Goal: Task Accomplishment & Management: Manage account settings

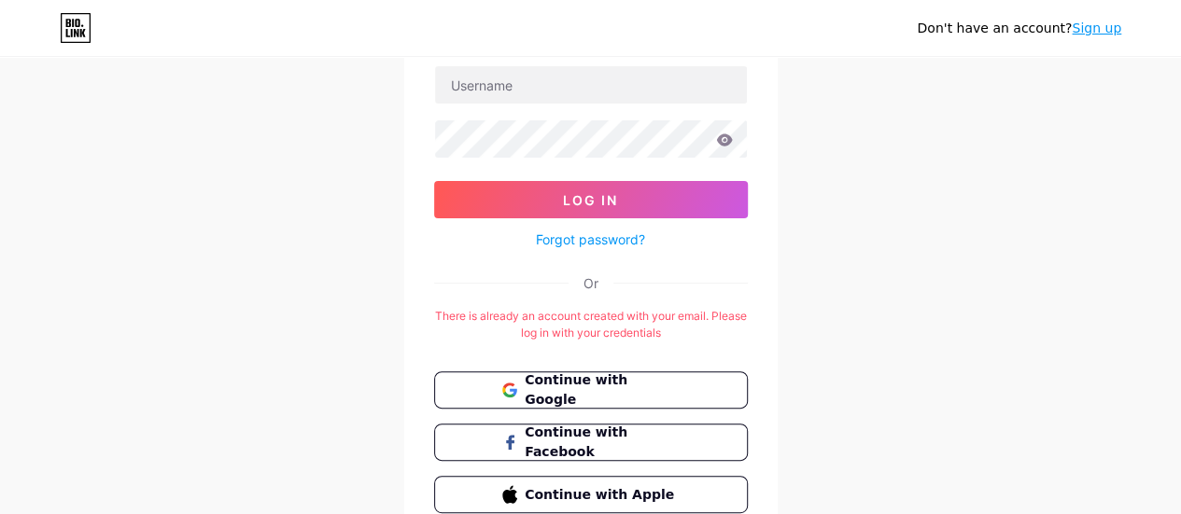
scroll to position [219, 0]
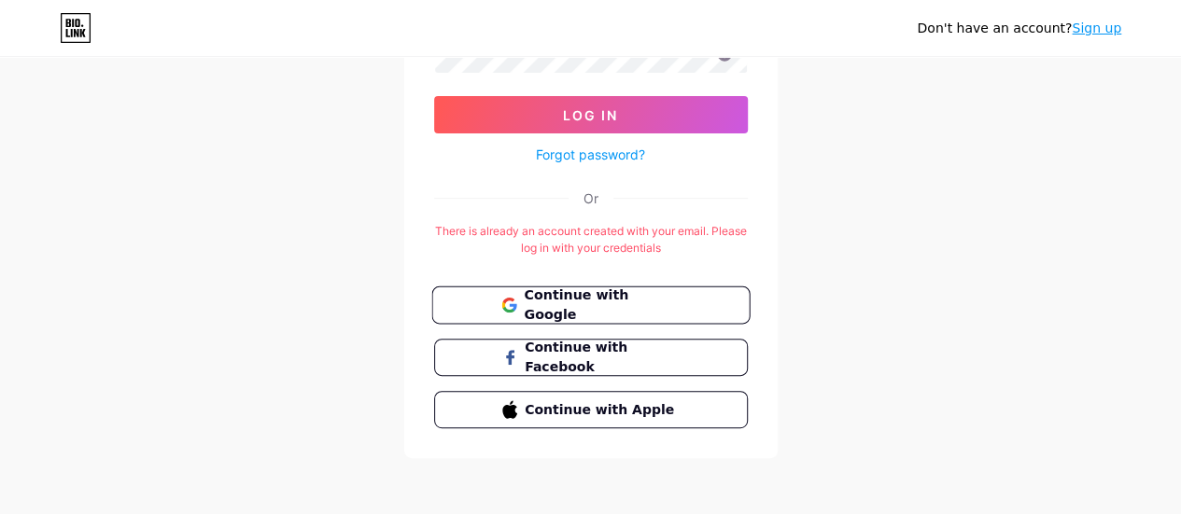
click at [644, 301] on span "Continue with Google" at bounding box center [602, 306] width 156 height 40
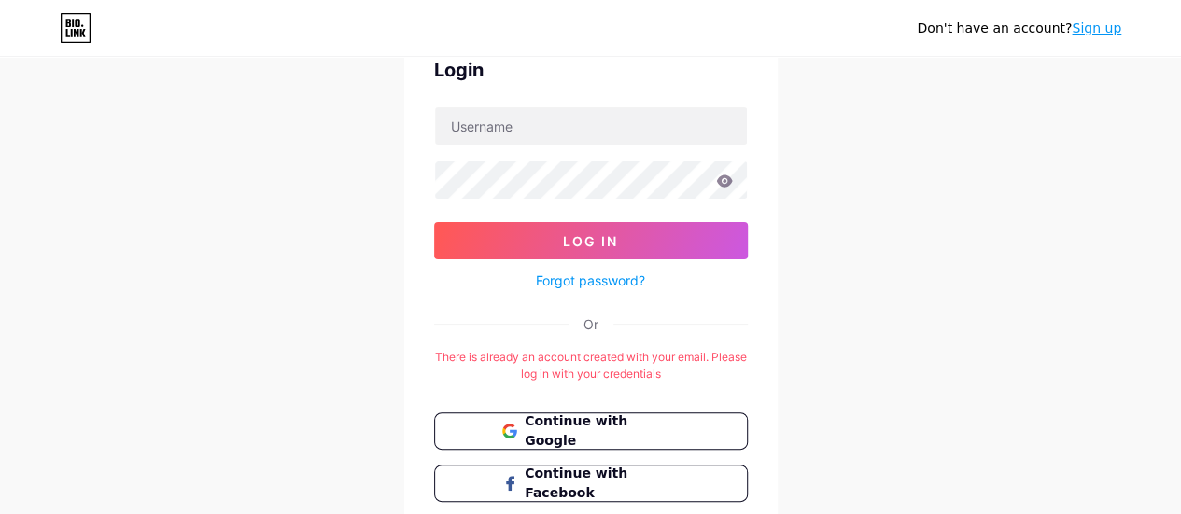
scroll to position [219, 0]
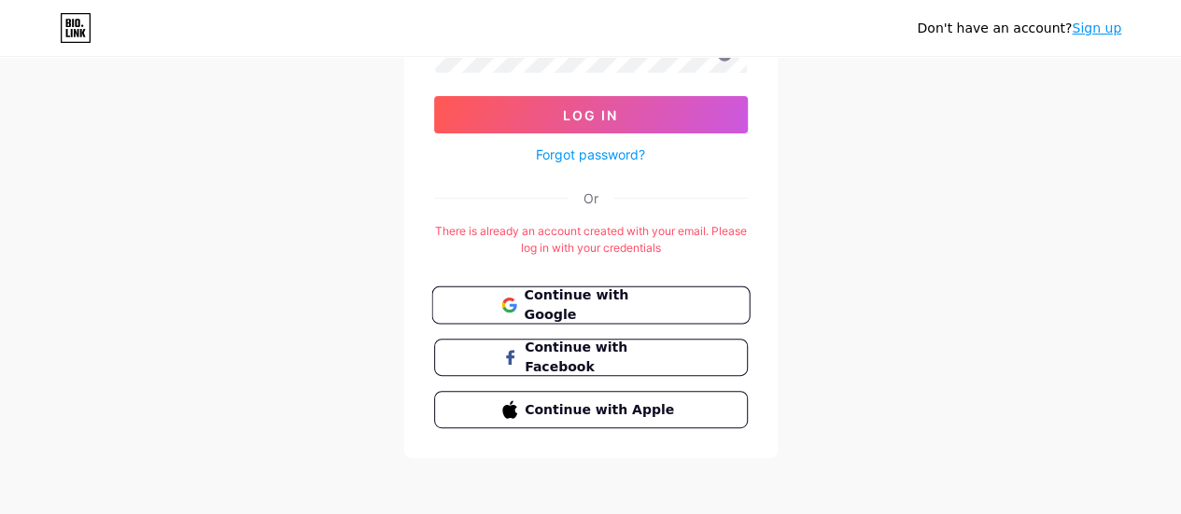
click at [613, 300] on span "Continue with Google" at bounding box center [602, 306] width 156 height 40
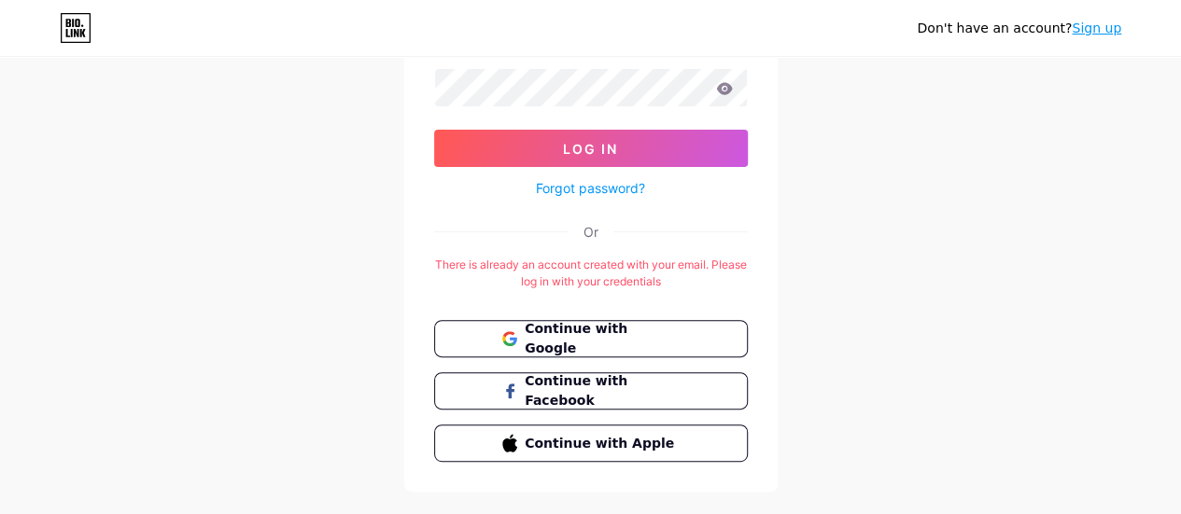
scroll to position [187, 0]
click at [1099, 30] on link "Sign up" at bounding box center [1096, 28] width 49 height 15
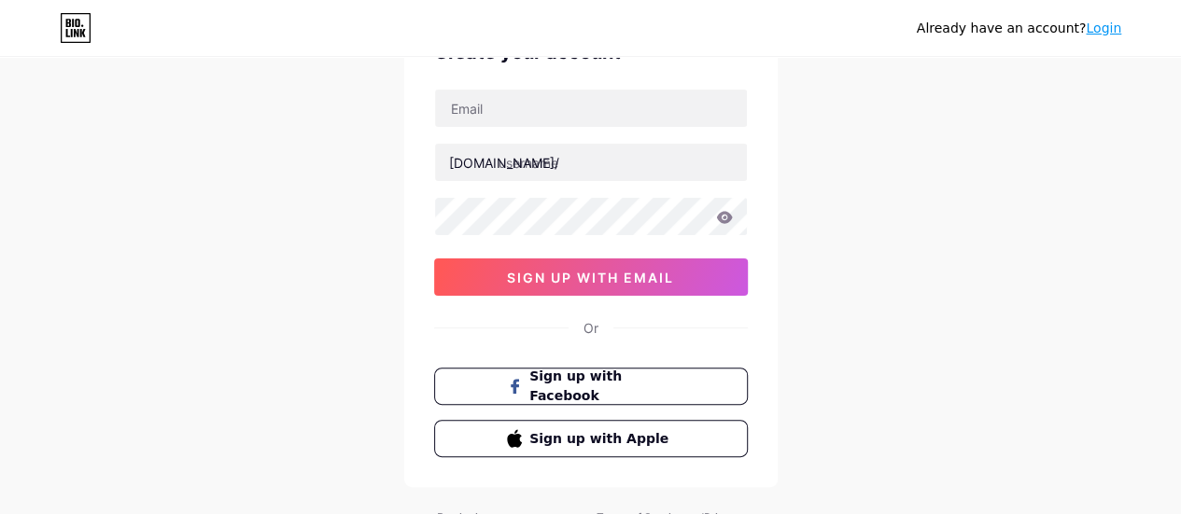
scroll to position [93, 0]
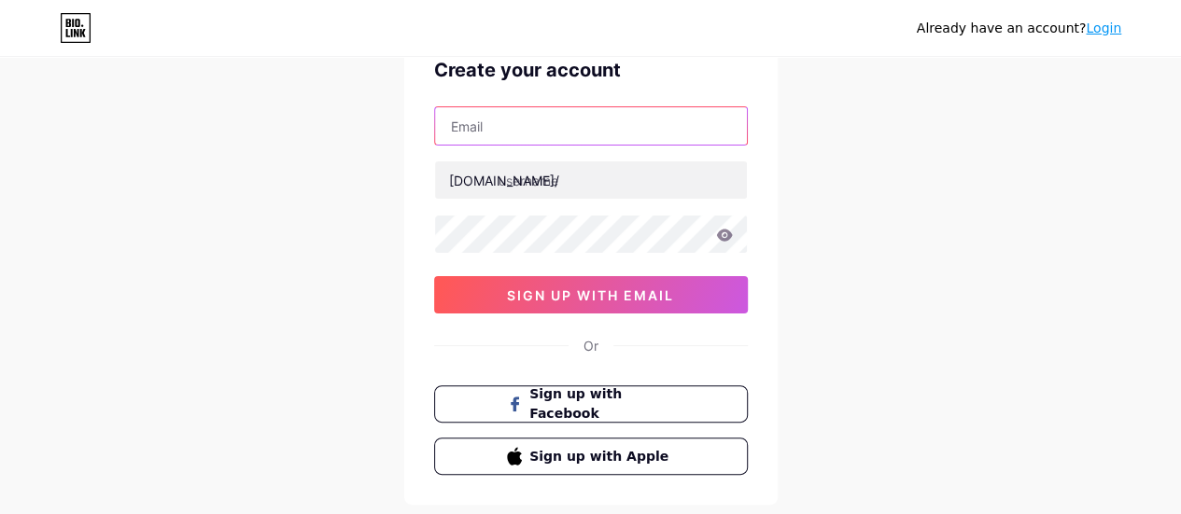
click at [512, 126] on input "text" at bounding box center [591, 125] width 312 height 37
type input "momentmtechgroups@gmail.com"
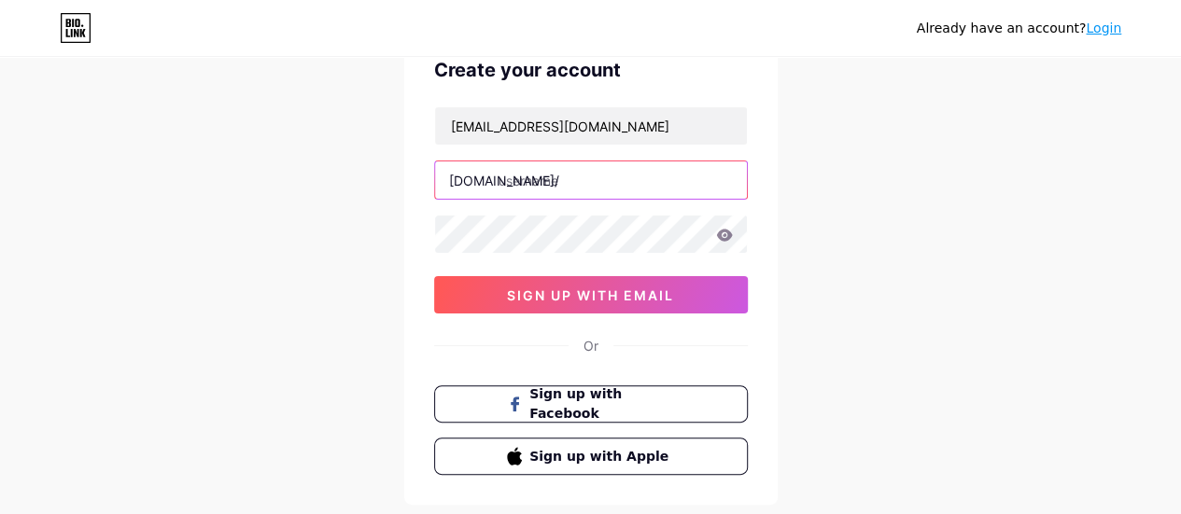
click at [565, 180] on input "text" at bounding box center [591, 179] width 312 height 37
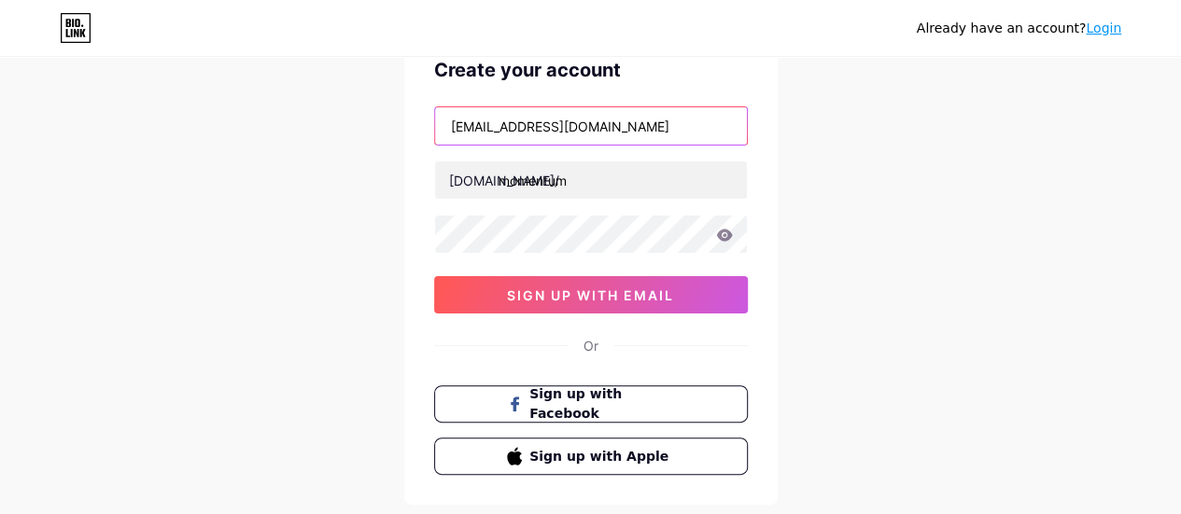
click at [478, 127] on input "[EMAIL_ADDRESS][DOMAIN_NAME]" at bounding box center [591, 125] width 312 height 37
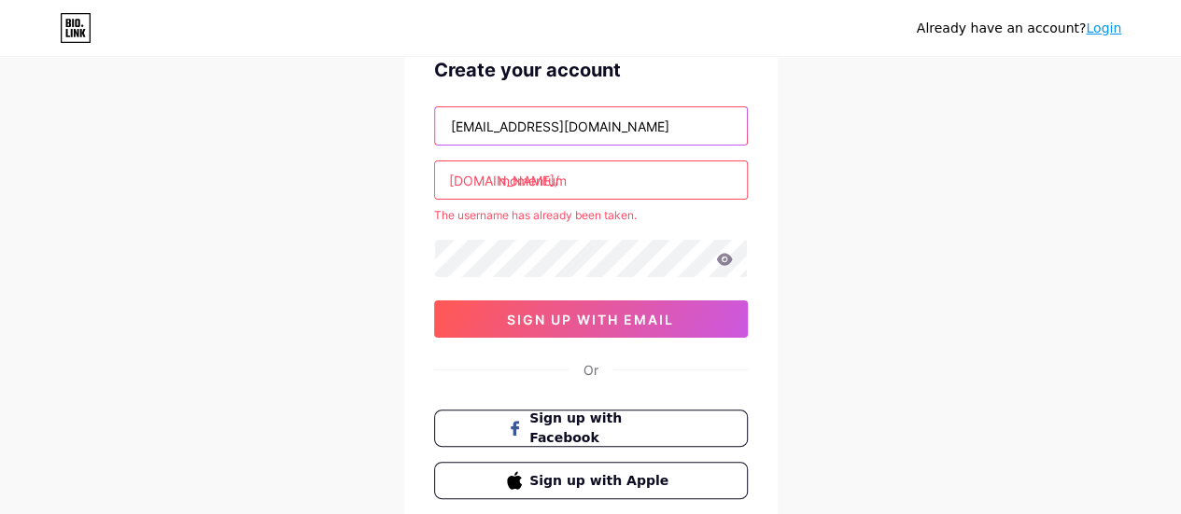
click at [496, 126] on input "[EMAIL_ADDRESS][DOMAIN_NAME]" at bounding box center [591, 125] width 312 height 37
click at [495, 126] on input "[EMAIL_ADDRESS][DOMAIN_NAME]" at bounding box center [591, 125] width 312 height 37
click at [492, 124] on input "[EMAIL_ADDRESS][DOMAIN_NAME]" at bounding box center [591, 125] width 312 height 37
drag, startPoint x: 509, startPoint y: 126, endPoint x: 401, endPoint y: 119, distance: 107.5
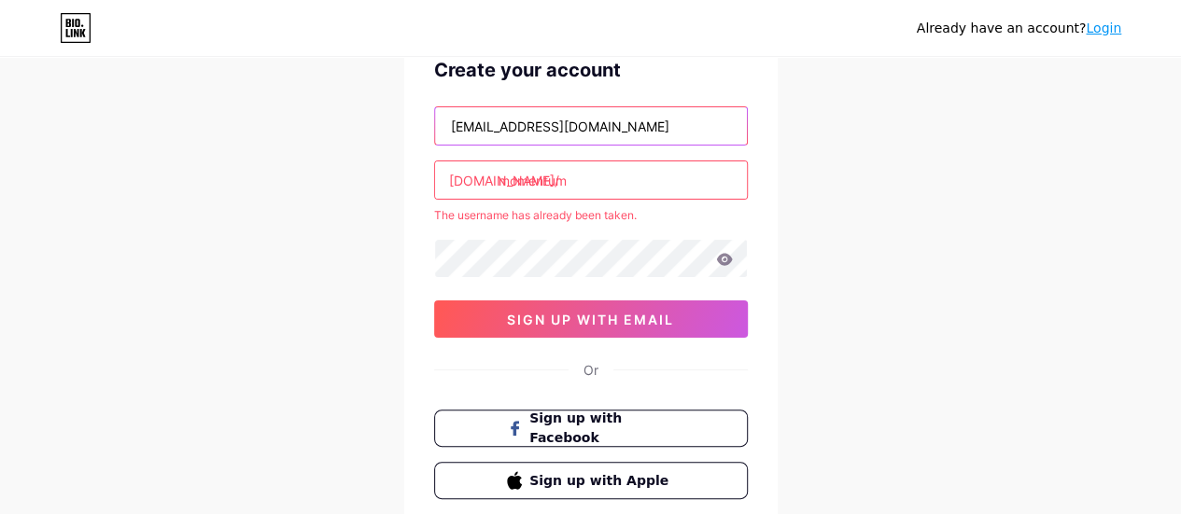
click at [401, 119] on div "Already have an account? Login Create your account momentmtechgroups@gmail.com …" at bounding box center [590, 276] width 1181 height 738
drag, startPoint x: 400, startPoint y: 182, endPoint x: 362, endPoint y: 183, distance: 38.3
click at [371, 183] on div "Already have an account? Login Create your account momentmtechgroups@gmail.com …" at bounding box center [590, 276] width 1181 height 738
paste input "text"
type input "momentm"
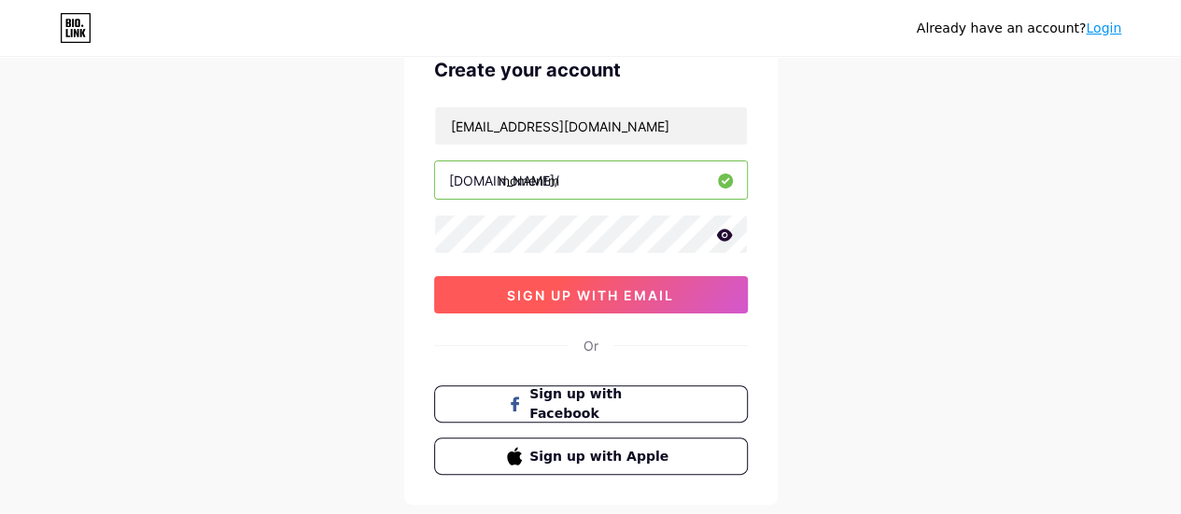
click at [559, 290] on span "sign up with email" at bounding box center [590, 296] width 167 height 16
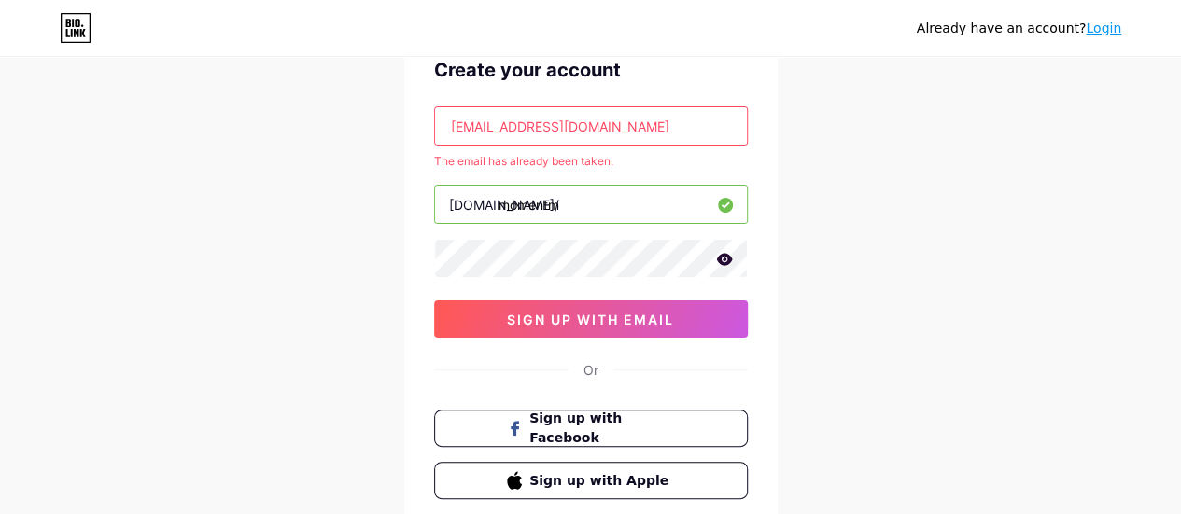
scroll to position [187, 0]
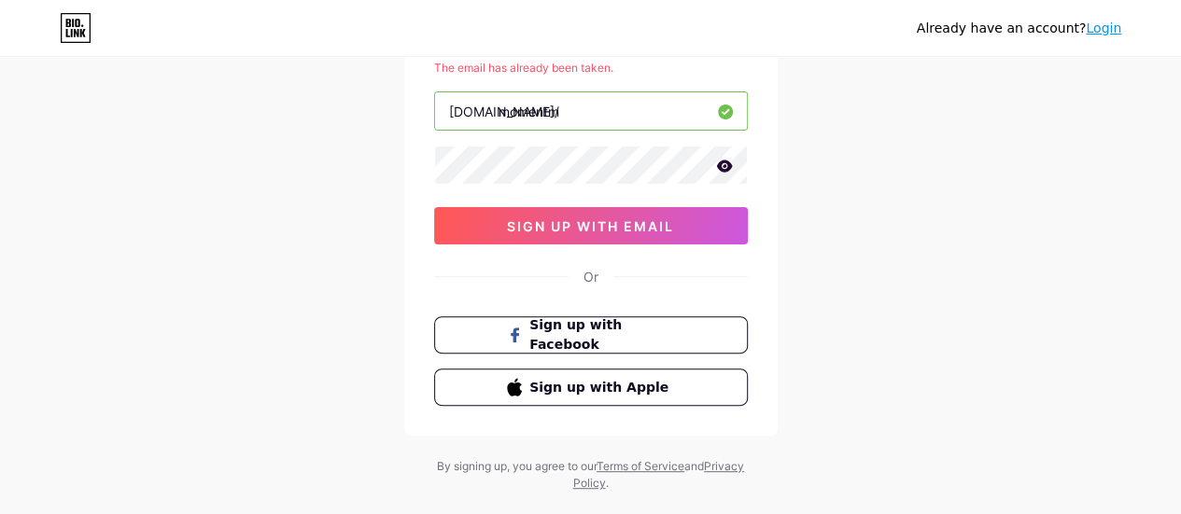
click at [1105, 27] on link "Login" at bounding box center [1103, 28] width 35 height 15
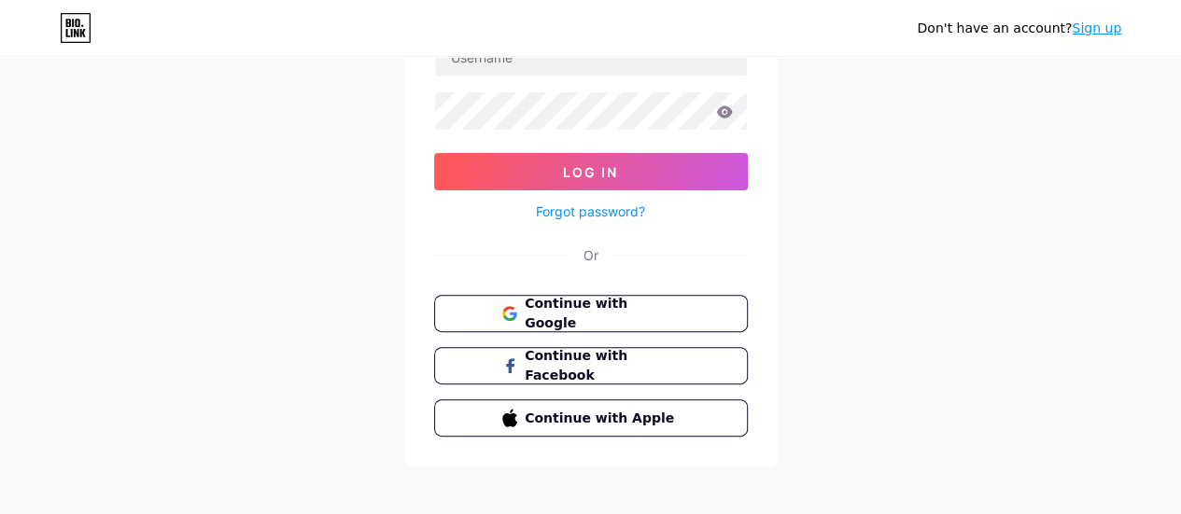
scroll to position [171, 0]
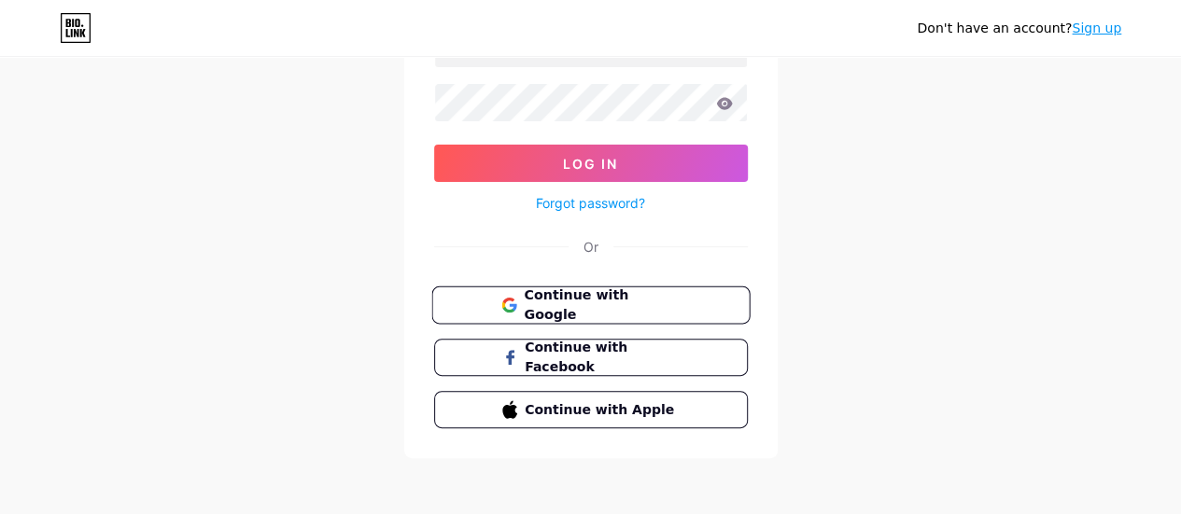
click at [590, 313] on button "Continue with Google" at bounding box center [590, 306] width 318 height 38
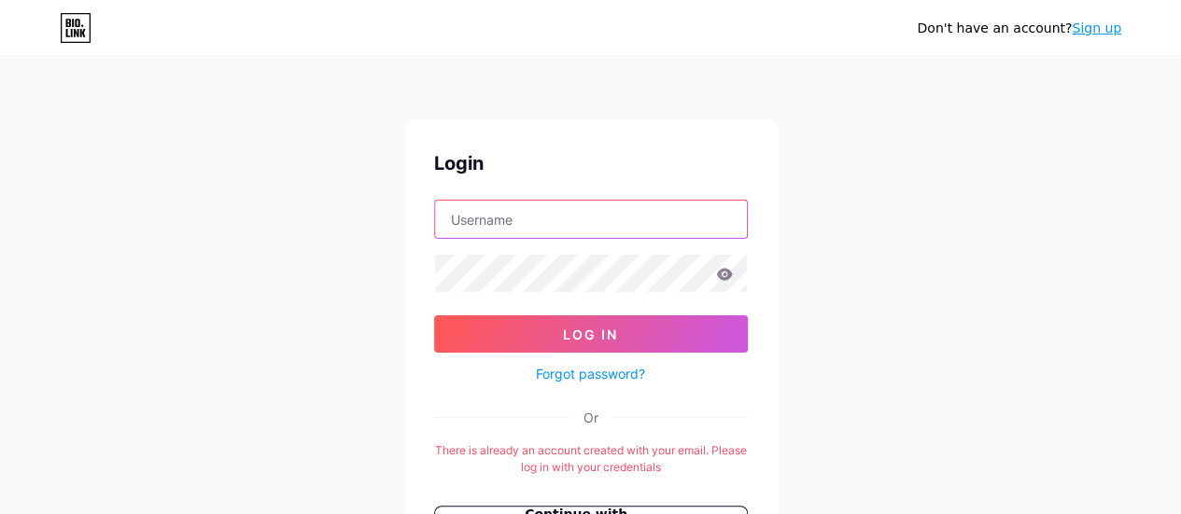
click at [542, 214] on input "text" at bounding box center [591, 219] width 312 height 37
type input "[EMAIL_ADDRESS][DOMAIN_NAME]"
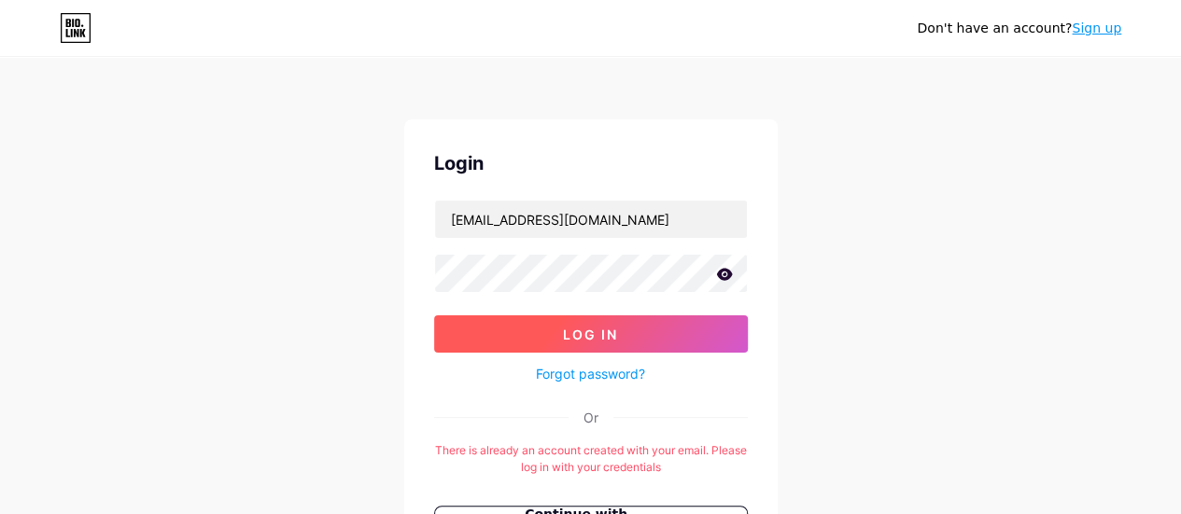
click at [568, 339] on span "Log In" at bounding box center [590, 335] width 55 height 16
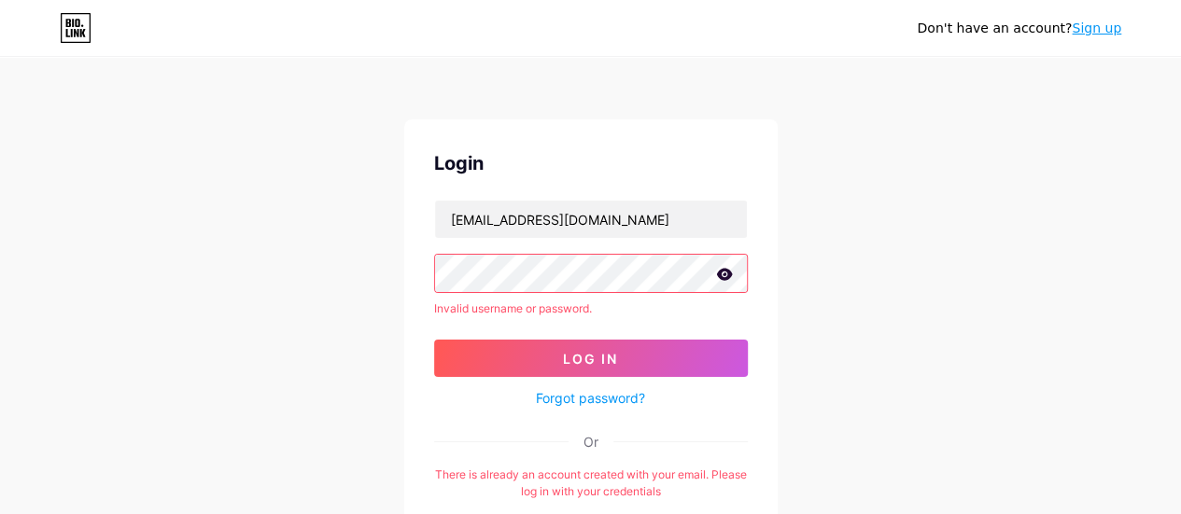
click at [607, 399] on link "Forgot password?" at bounding box center [590, 398] width 109 height 20
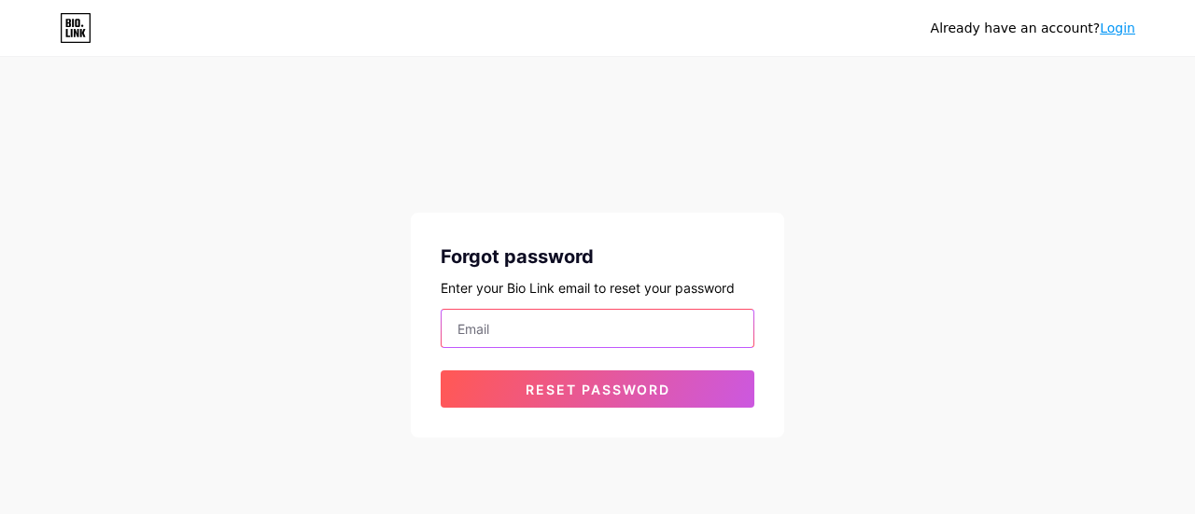
drag, startPoint x: 508, startPoint y: 333, endPoint x: 510, endPoint y: 346, distance: 13.2
click at [508, 333] on input "email" at bounding box center [598, 328] width 312 height 37
type input "[EMAIL_ADDRESS][DOMAIN_NAME]"
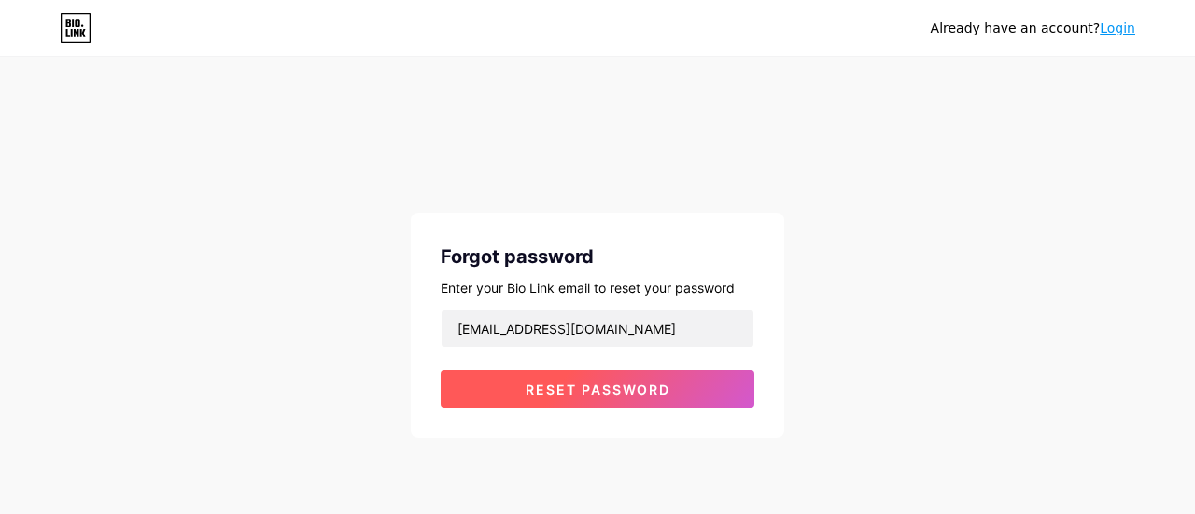
click at [582, 393] on span "Reset password" at bounding box center [598, 390] width 145 height 16
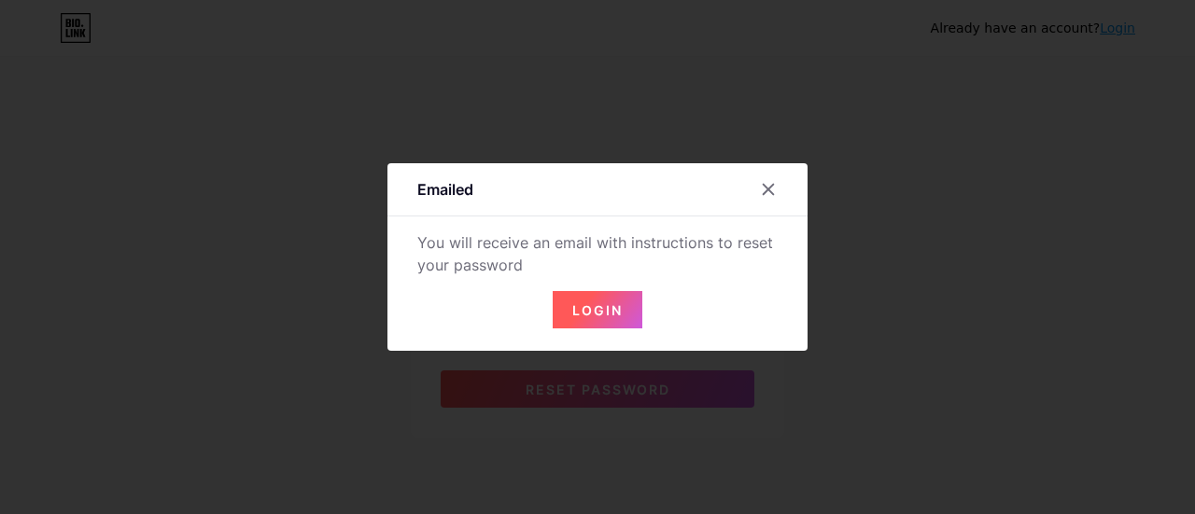
click at [614, 306] on span "Login" at bounding box center [597, 310] width 50 height 16
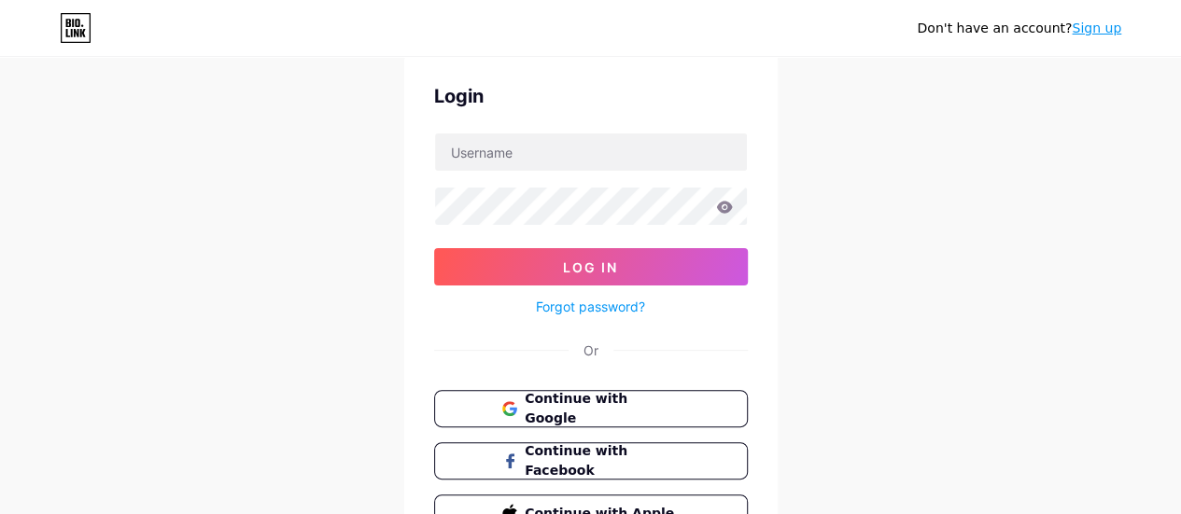
scroll to position [93, 0]
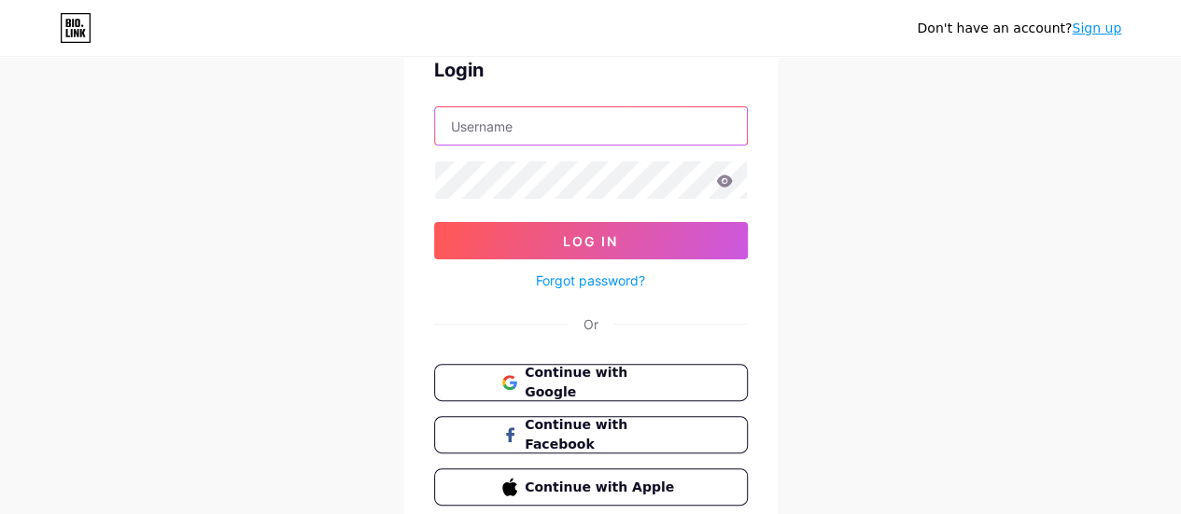
click at [514, 130] on input "text" at bounding box center [591, 125] width 312 height 37
type input "[EMAIL_ADDRESS][DOMAIN_NAME]"
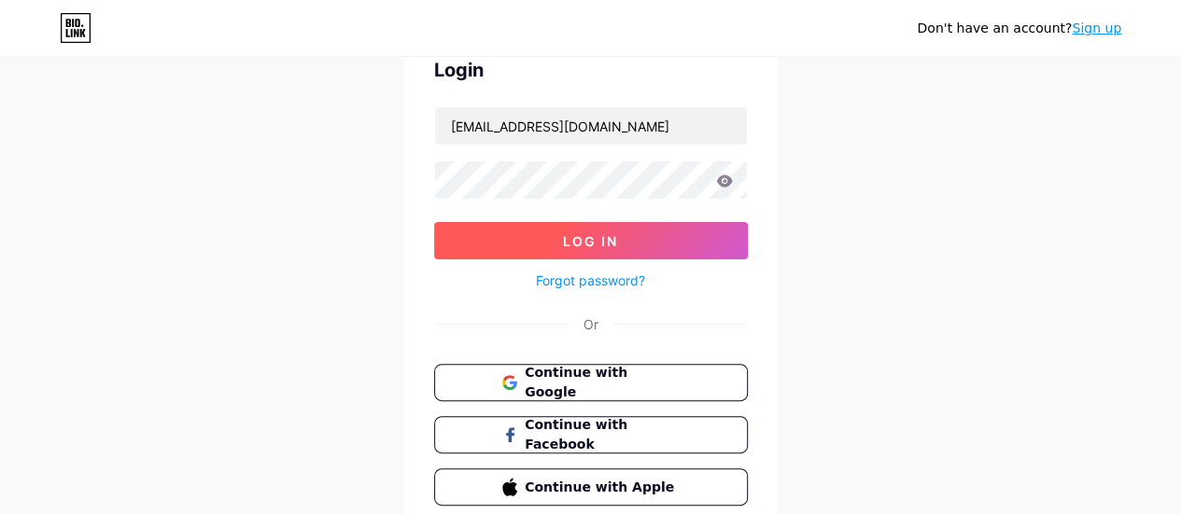
click at [570, 233] on span "Log In" at bounding box center [590, 241] width 55 height 16
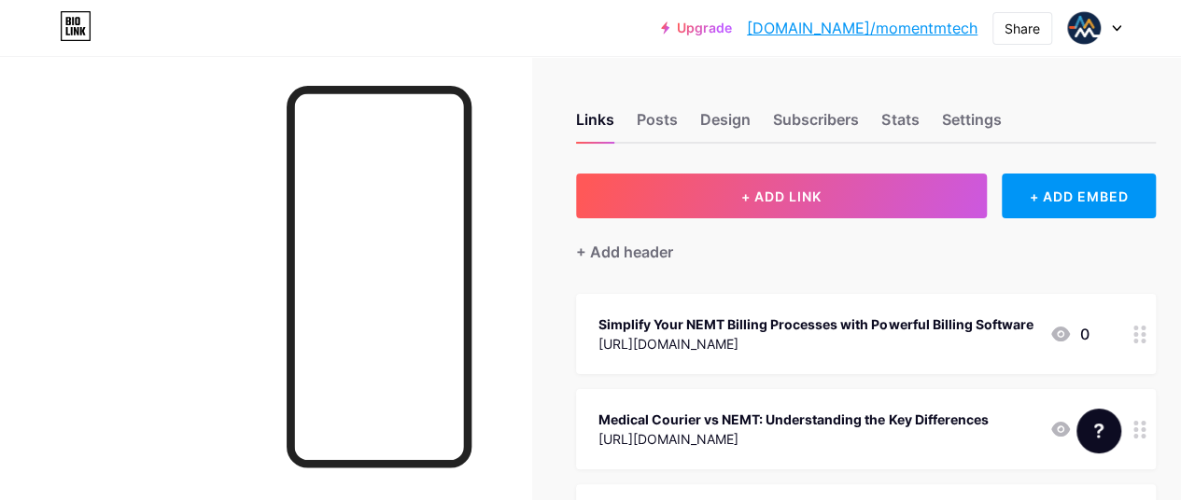
click at [906, 30] on link "[DOMAIN_NAME]/momentmtech" at bounding box center [862, 28] width 231 height 22
